Goal: Task Accomplishment & Management: Manage account settings

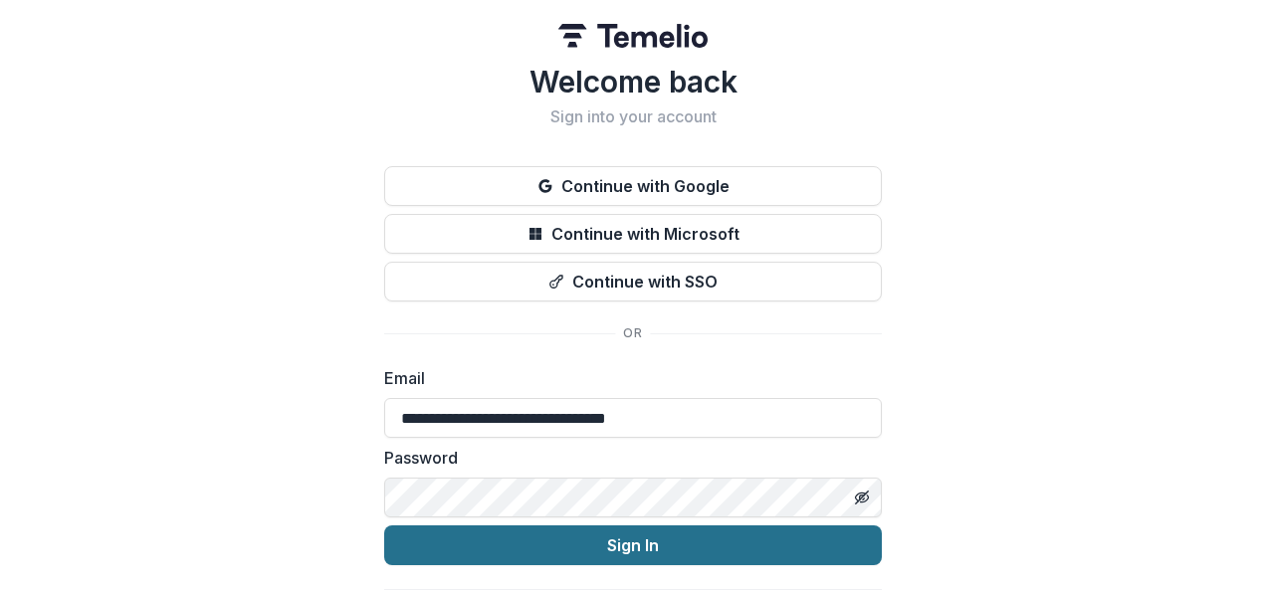
click at [594, 550] on button "Sign In" at bounding box center [633, 546] width 498 height 40
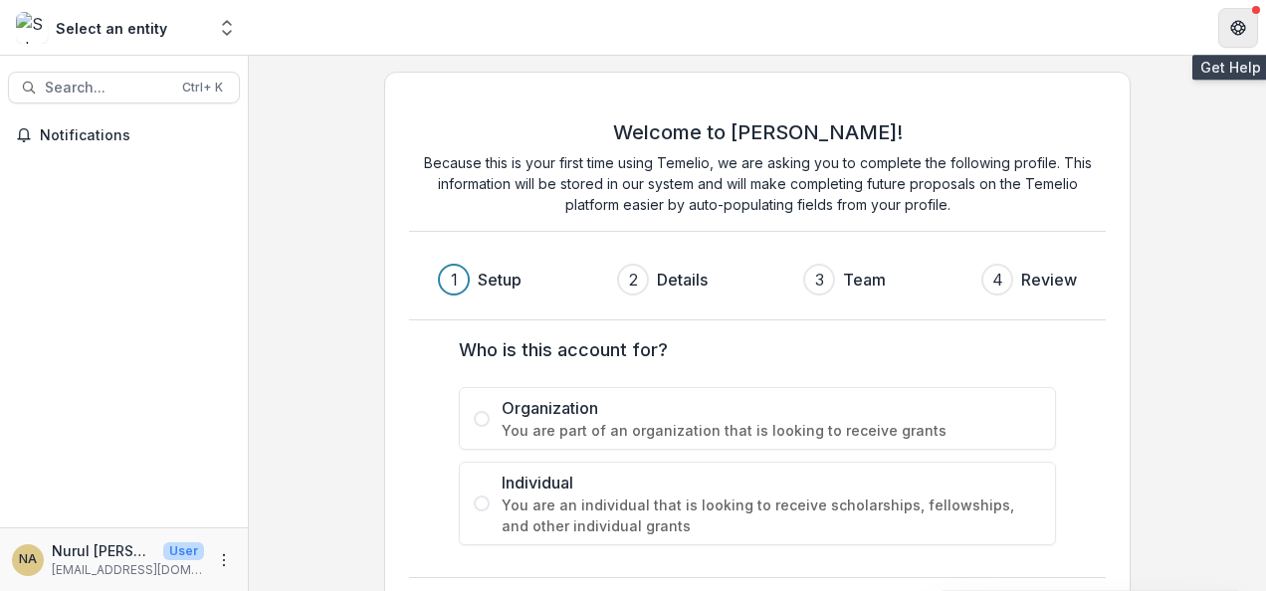
click at [1240, 24] on icon "Get Help" at bounding box center [1238, 23] width 5 height 4
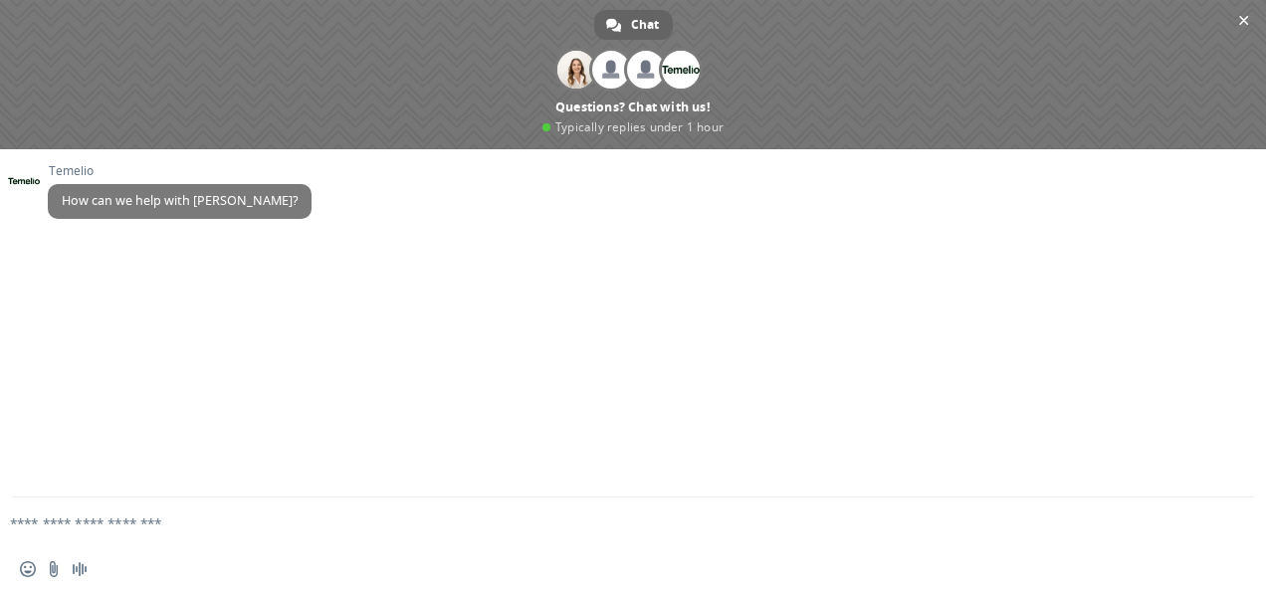
click at [1240, 24] on span "Close chat" at bounding box center [1244, 21] width 10 height 10
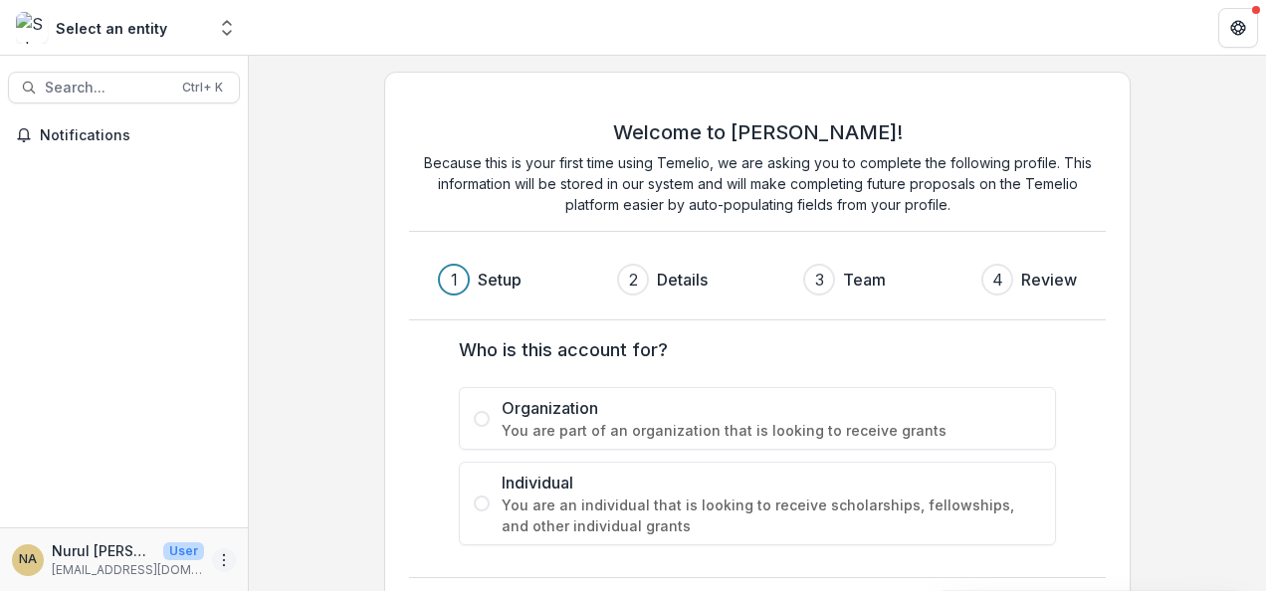
click at [226, 557] on icon "More" at bounding box center [224, 561] width 16 height 16
click at [285, 550] on button "Logout" at bounding box center [355, 551] width 213 height 33
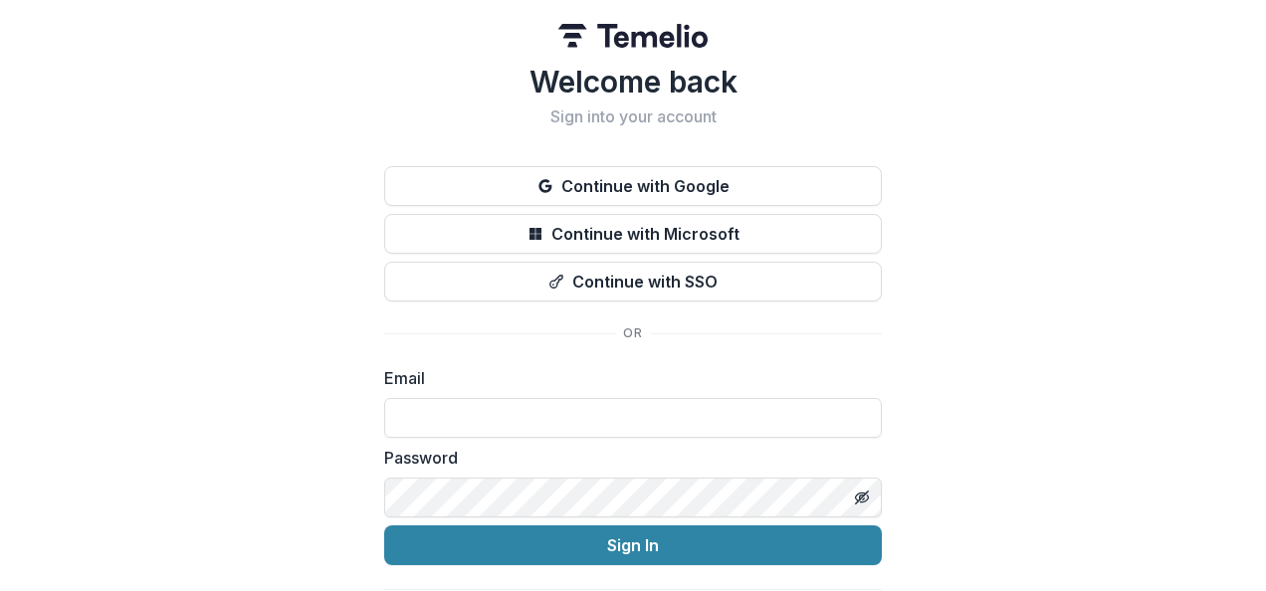
type input "**********"
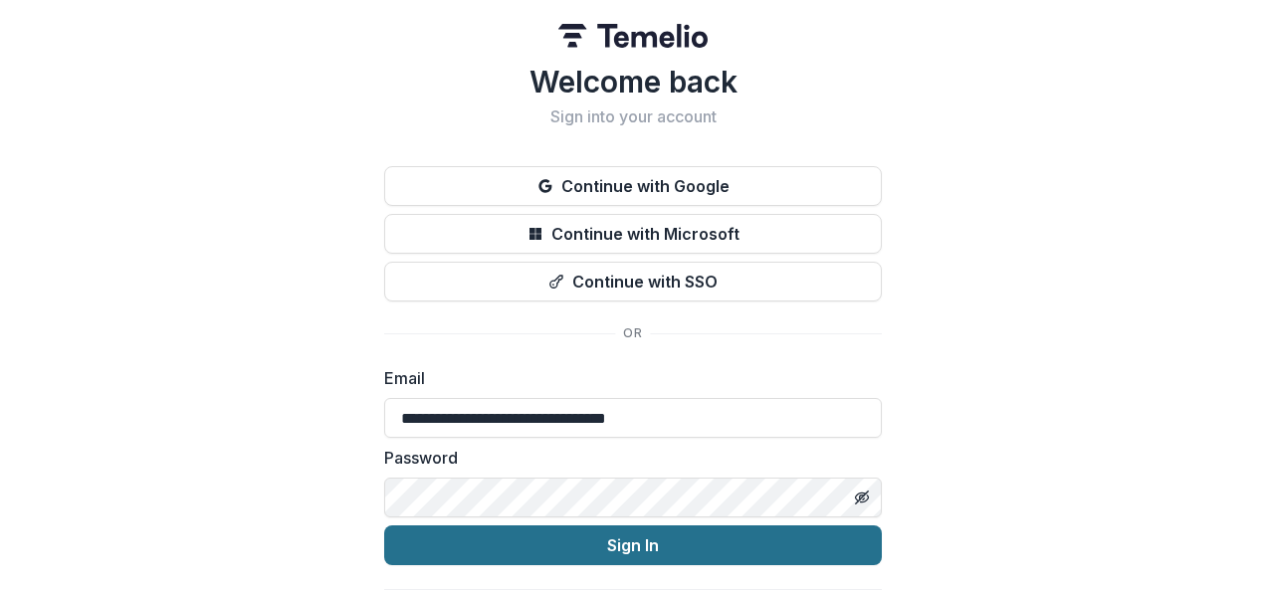
click at [552, 552] on button "Sign In" at bounding box center [633, 546] width 498 height 40
